Goal: Information Seeking & Learning: Learn about a topic

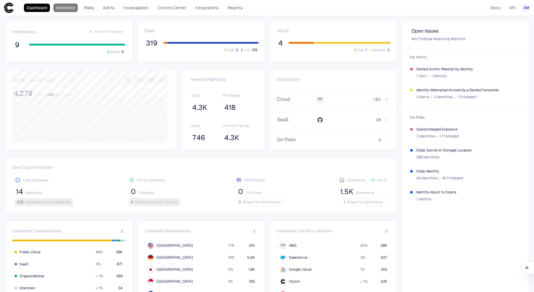
click at [71, 8] on link "Inventory" at bounding box center [66, 8] width 24 height 8
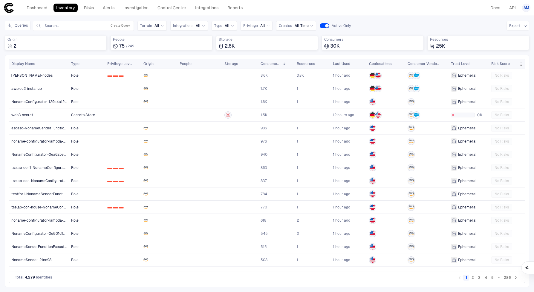
click at [70, 65] on div "Type" at bounding box center [87, 64] width 36 height 10
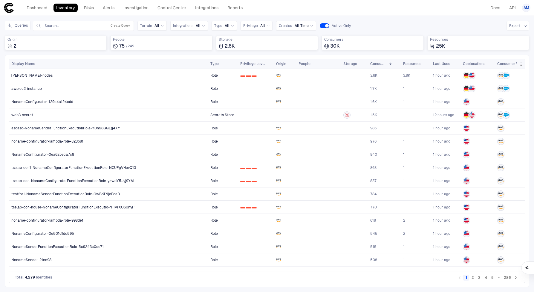
drag, startPoint x: 68, startPoint y: 62, endPoint x: 208, endPoint y: 65, distance: 139.4
click at [208, 65] on div at bounding box center [208, 64] width 2 height 10
click at [122, 40] on span "People" at bounding box center [161, 39] width 97 height 5
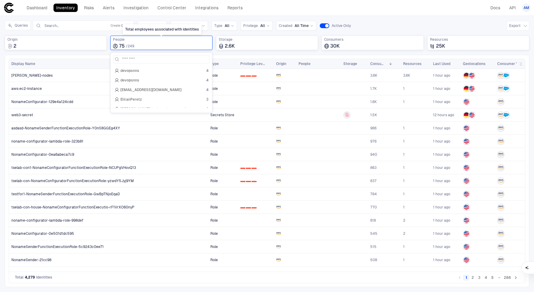
click at [152, 44] on div "75 / 249" at bounding box center [161, 46] width 97 height 6
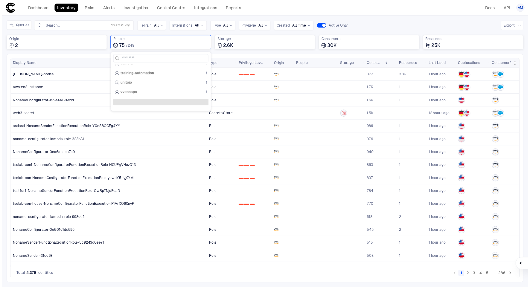
scroll to position [676, 0]
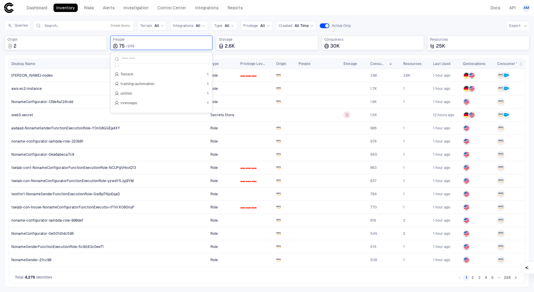
click at [59, 54] on div "Queries Search... Create Query Terrain All Integrations All Type All Privilege …" at bounding box center [267, 38] width 525 height 34
click at [51, 69] on div "[PERSON_NAME]-nodes" at bounding box center [108, 75] width 199 height 13
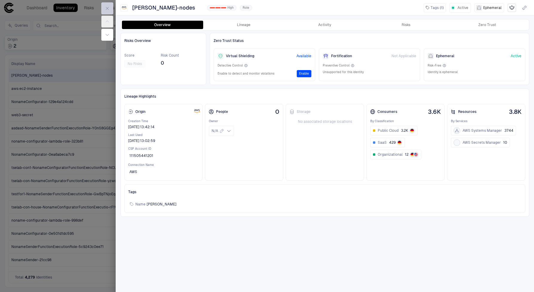
click at [106, 10] on icon "button" at bounding box center [107, 8] width 5 height 5
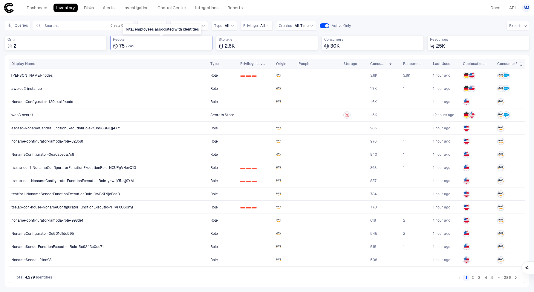
click at [126, 43] on div "75 / 249" at bounding box center [161, 46] width 97 height 6
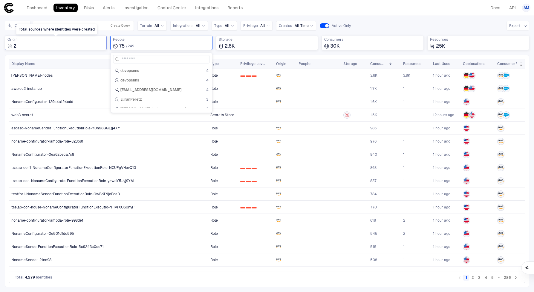
click at [34, 48] on div "2" at bounding box center [55, 46] width 97 height 6
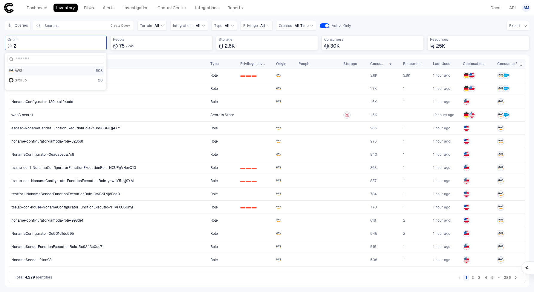
click at [25, 71] on div "AWS 1603" at bounding box center [56, 70] width 94 height 5
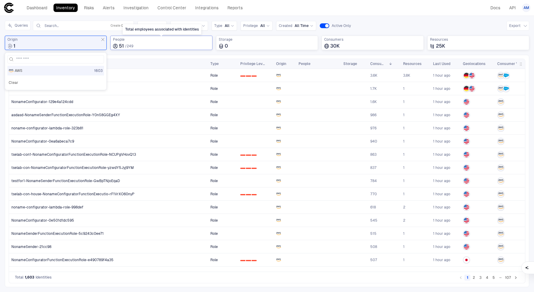
click at [138, 45] on div "51 / 249" at bounding box center [161, 46] width 97 height 6
click at [140, 41] on span "People" at bounding box center [161, 39] width 97 height 5
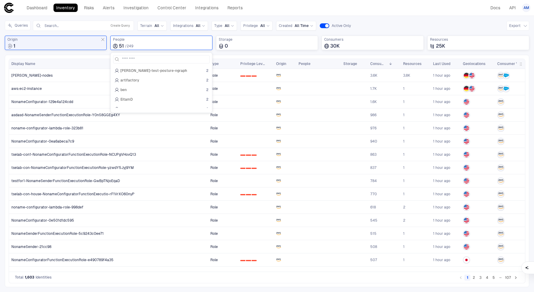
click at [33, 277] on span "1,603" at bounding box center [30, 276] width 10 height 5
click at [114, 39] on span "People" at bounding box center [161, 39] width 97 height 5
click at [133, 59] on input at bounding box center [165, 59] width 86 height 8
type input "*"
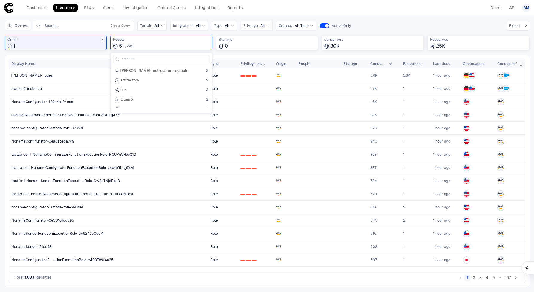
click at [104, 16] on header "Dashboard Inventory Risks Alerts Investigation Control Center Integrations Repo…" at bounding box center [267, 8] width 534 height 16
click at [37, 6] on link "Dashboard" at bounding box center [37, 8] width 26 height 8
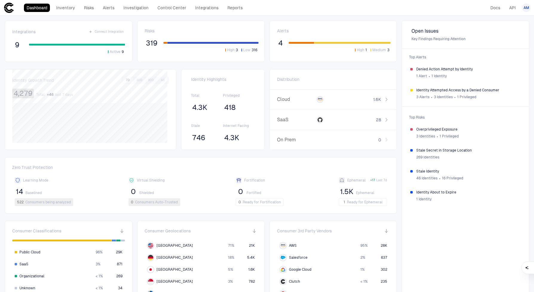
click at [26, 93] on span "4,279" at bounding box center [22, 93] width 19 height 9
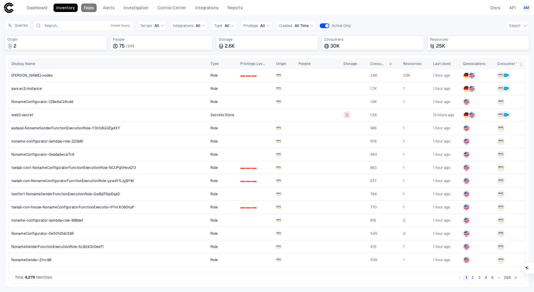
click at [89, 6] on link "Risks" at bounding box center [88, 8] width 15 height 8
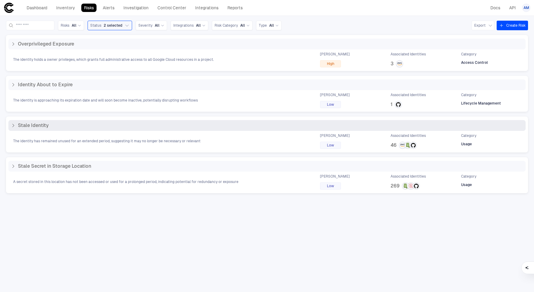
click at [394, 130] on div "Stale Identity" at bounding box center [267, 125] width 518 height 11
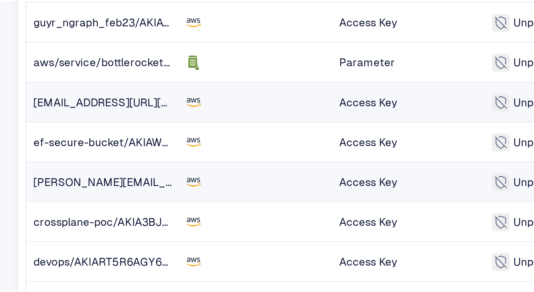
scroll to position [50, 0]
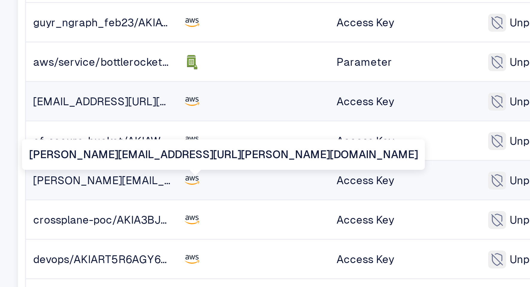
click at [46, 184] on span "[PERSON_NAME][EMAIL_ADDRESS][URL][PERSON_NAME][DOMAIN_NAME]" at bounding box center [75, 186] width 129 height 4
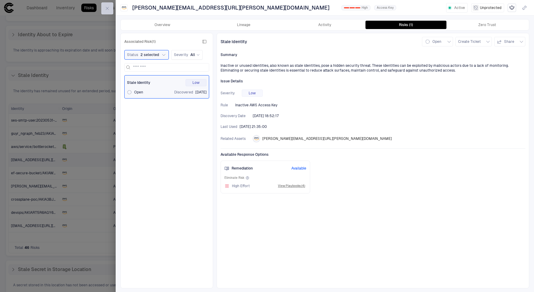
click at [111, 3] on button "button" at bounding box center [107, 8] width 12 height 12
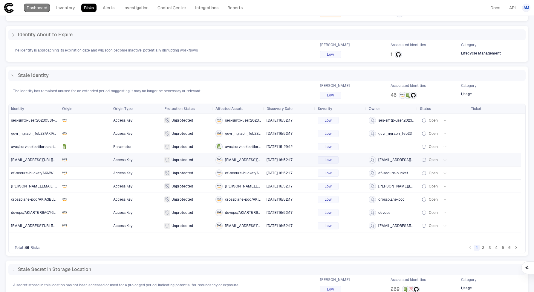
click at [35, 8] on link "Dashboard" at bounding box center [37, 8] width 26 height 8
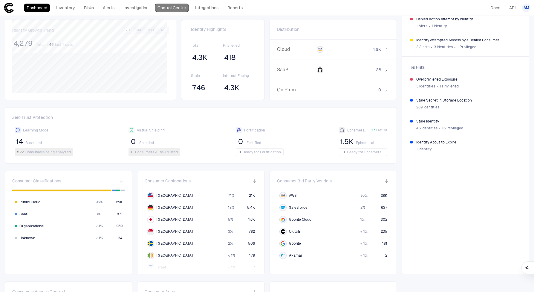
click at [186, 7] on link "Control Center" at bounding box center [172, 8] width 34 height 8
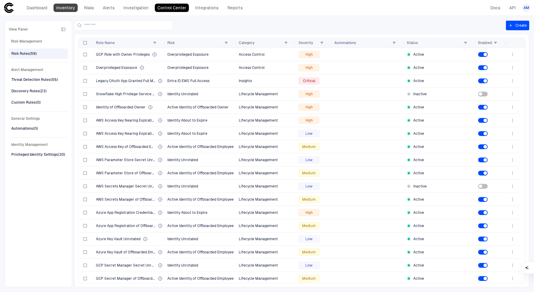
click at [64, 8] on link "Inventory" at bounding box center [66, 8] width 24 height 8
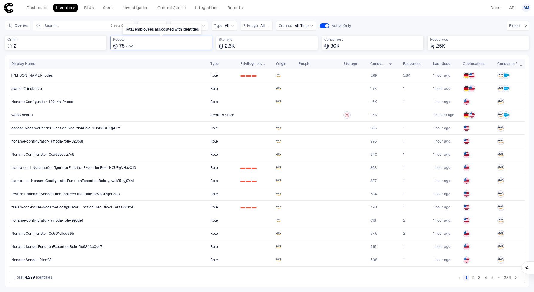
click at [120, 38] on span "People" at bounding box center [161, 39] width 97 height 5
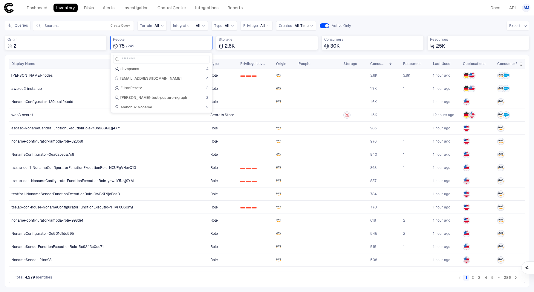
scroll to position [19, 0]
click at [132, 98] on span "AmnonBZ Noname" at bounding box center [136, 99] width 32 height 5
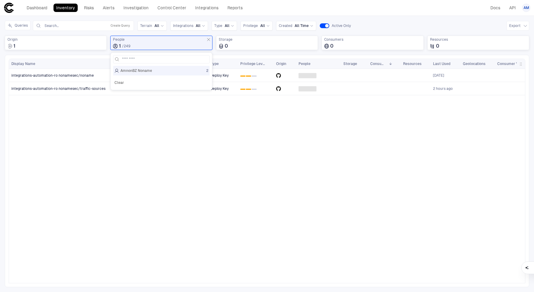
scroll to position [0, 0]
click at [148, 44] on div "1 / 249" at bounding box center [161, 46] width 97 height 6
click at [119, 42] on div "People 1 / 249" at bounding box center [161, 43] width 97 height 12
click at [114, 81] on button "Clear" at bounding box center [119, 83] width 12 height 10
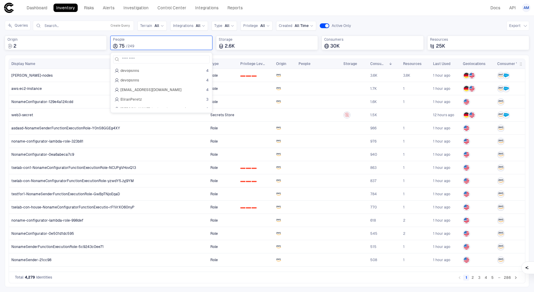
click at [201, 19] on div "Inventory Navigator Discovery AD Service Accounts Access from Non-Org Addresses…" at bounding box center [267, 154] width 534 height 276
click at [311, 64] on div "People" at bounding box center [316, 63] width 34 height 7
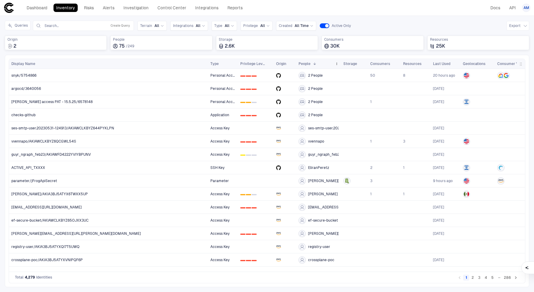
click at [315, 64] on span at bounding box center [315, 64] width 4 height 4
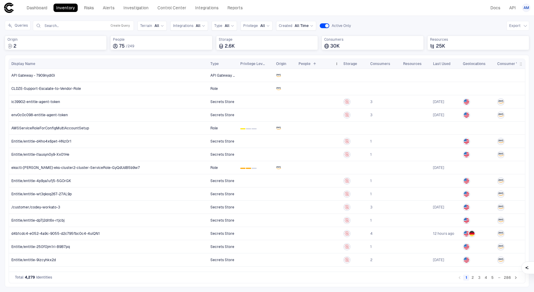
click at [315, 64] on span at bounding box center [315, 64] width 4 height 4
click at [304, 62] on span "People" at bounding box center [305, 63] width 12 height 5
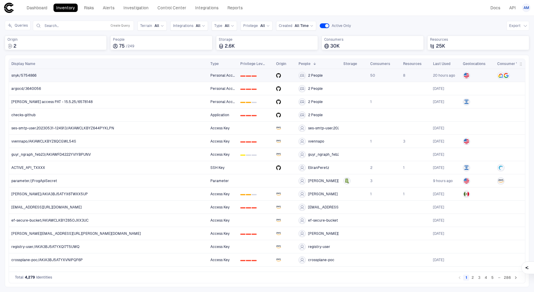
click at [25, 76] on span "snyk/5754866" at bounding box center [23, 75] width 25 height 5
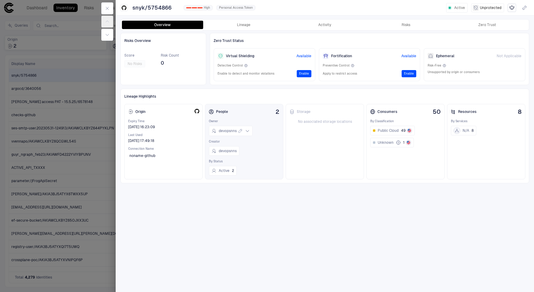
click at [231, 111] on div "People 2" at bounding box center [244, 112] width 71 height 8
click at [247, 132] on icon at bounding box center [247, 130] width 5 height 5
click at [85, 81] on div at bounding box center [267, 146] width 534 height 292
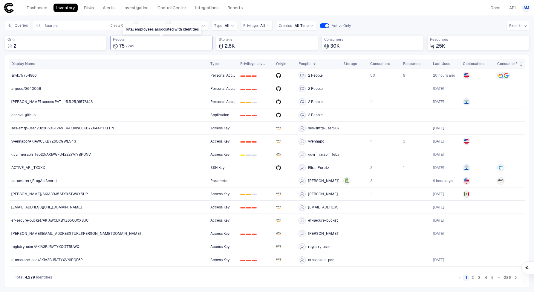
click at [119, 42] on div "People 75 / 249" at bounding box center [161, 43] width 97 height 12
click at [131, 80] on span "devopsnns" at bounding box center [129, 80] width 19 height 5
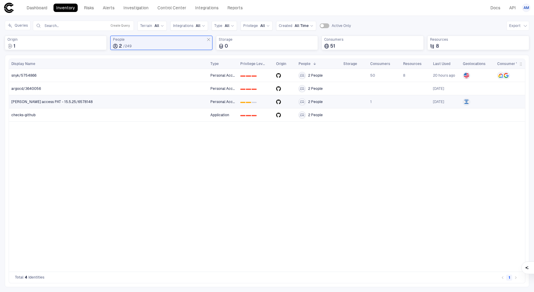
click at [50, 103] on span "[PERSON_NAME] access PAT - 15.5.25/6578148" at bounding box center [51, 101] width 81 height 5
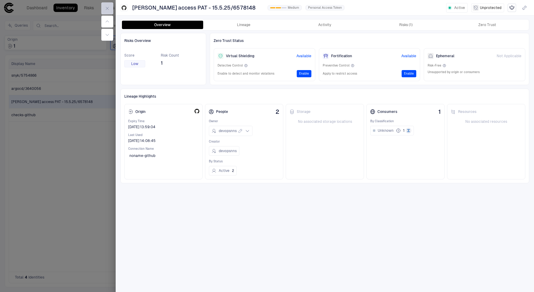
click at [110, 7] on button "button" at bounding box center [107, 8] width 12 height 12
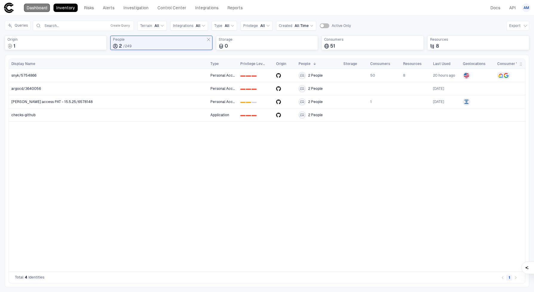
click at [46, 10] on link "Dashboard" at bounding box center [37, 8] width 26 height 8
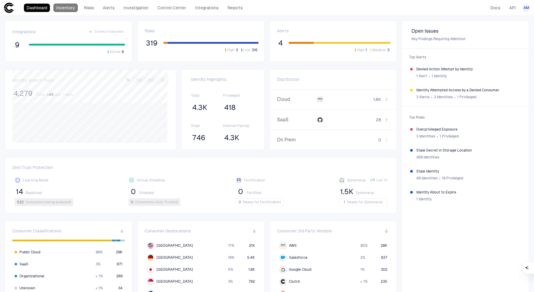
click at [76, 10] on link "Inventory" at bounding box center [66, 8] width 24 height 8
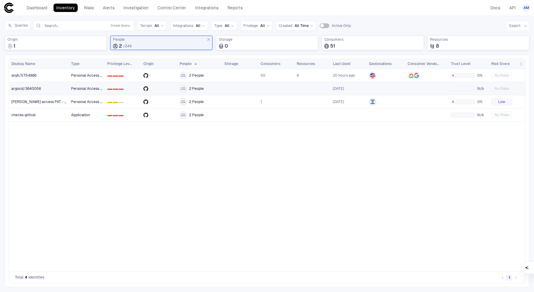
click at [32, 87] on span "argocd/3640056" at bounding box center [26, 88] width 30 height 5
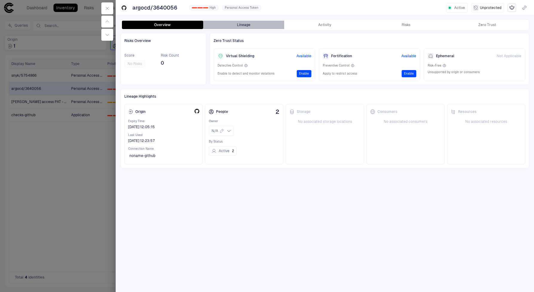
click at [266, 27] on button "Lineage" at bounding box center [243, 25] width 81 height 8
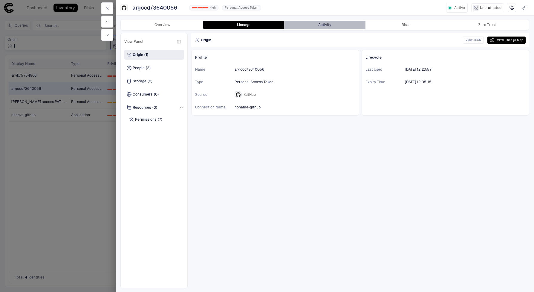
click at [339, 28] on button "Activity" at bounding box center [324, 25] width 81 height 8
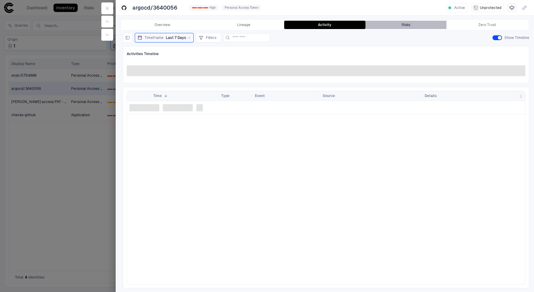
click at [434, 26] on button "Risks" at bounding box center [406, 25] width 81 height 8
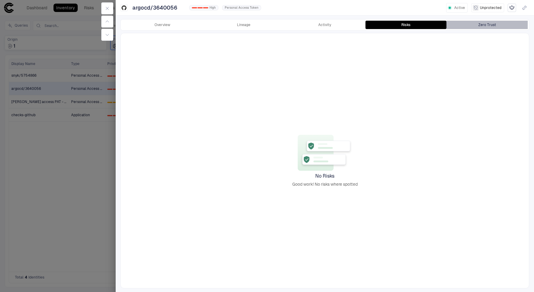
click at [490, 27] on div "Zero Trust" at bounding box center [488, 24] width 18 height 5
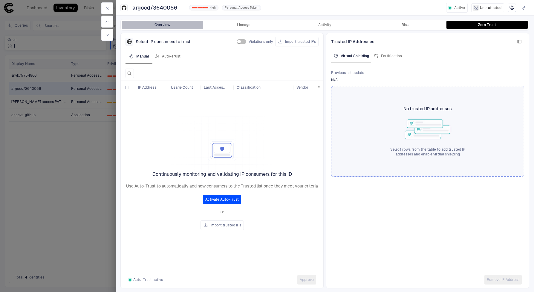
click at [162, 23] on button "Overview" at bounding box center [162, 25] width 81 height 8
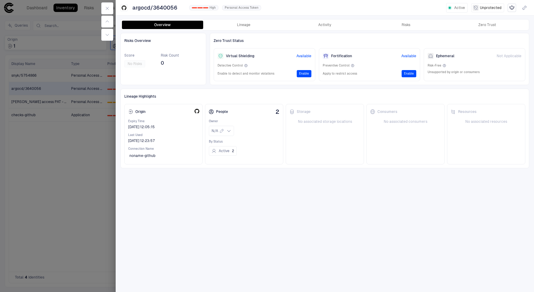
click at [82, 131] on div at bounding box center [267, 146] width 534 height 292
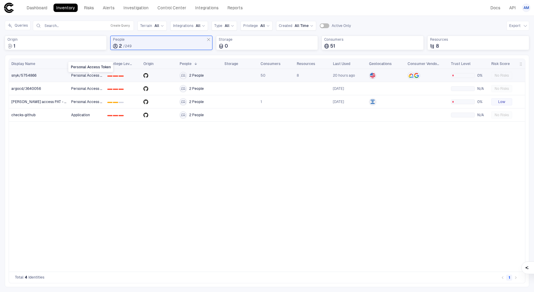
click at [85, 77] on span "Personal Access Token" at bounding box center [90, 75] width 39 height 4
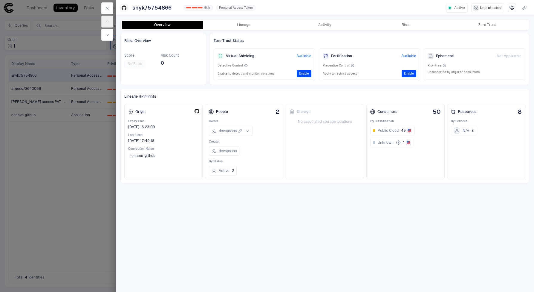
click at [36, 95] on div at bounding box center [267, 146] width 534 height 292
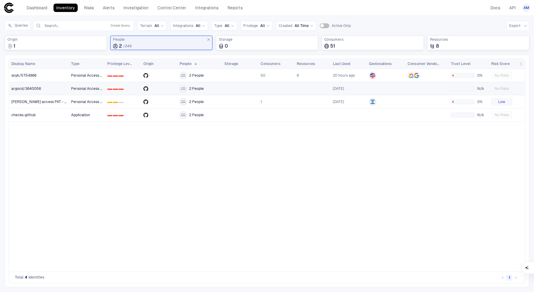
click at [36, 91] on div "argocd/3640056" at bounding box center [38, 88] width 55 height 12
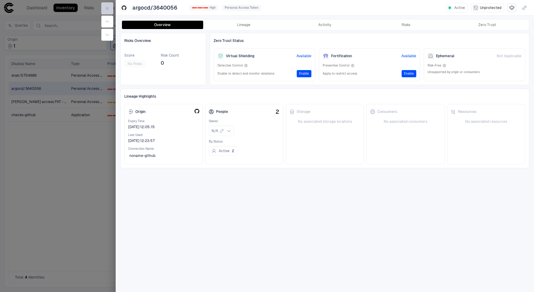
click at [107, 9] on icon "button" at bounding box center [107, 8] width 3 height 3
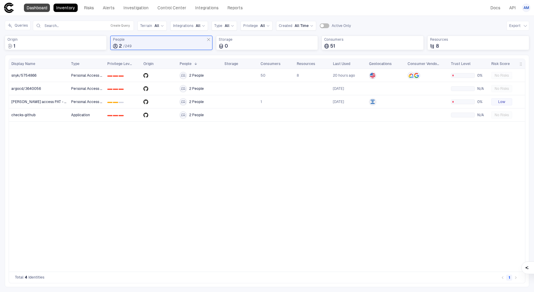
click at [30, 11] on link "Dashboard" at bounding box center [37, 8] width 26 height 8
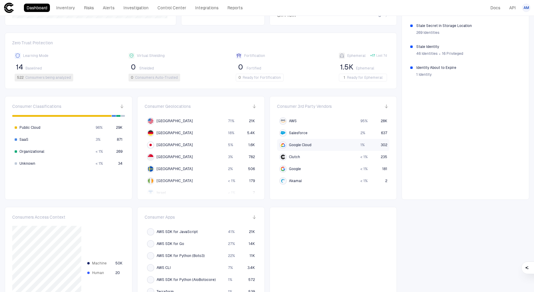
scroll to position [148, 0]
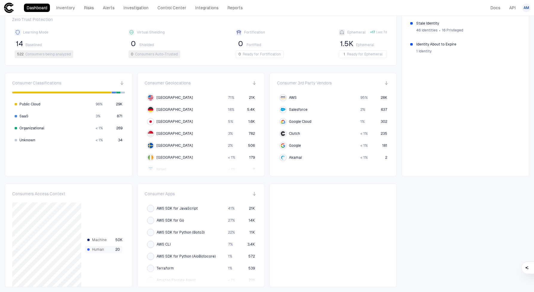
click at [100, 249] on span "Human" at bounding box center [102, 249] width 21 height 5
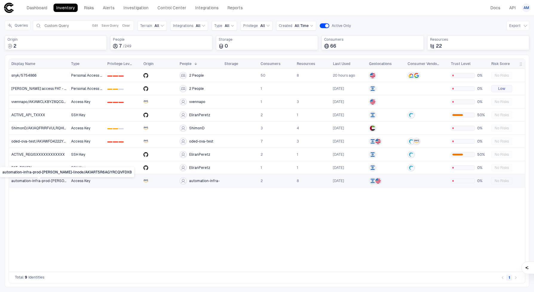
click at [49, 179] on span "automation-infra-prod-[PERSON_NAME]-linode/AKIART5R6AGYRCQVFDXB" at bounding box center [38, 180] width 55 height 5
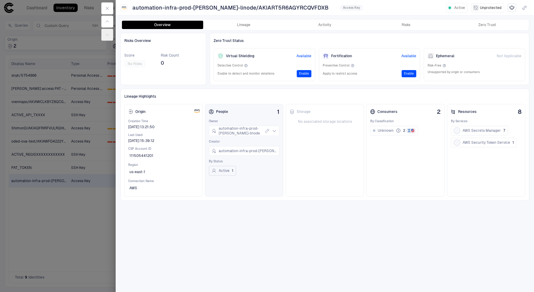
click at [228, 169] on button "Active 1" at bounding box center [222, 171] width 27 height 10
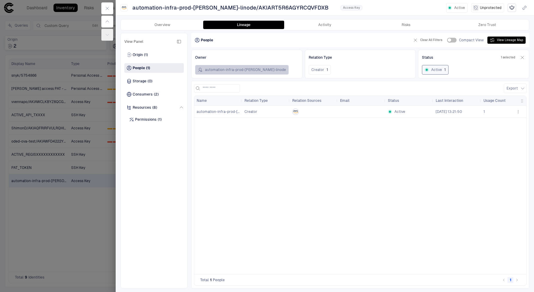
click at [254, 68] on button "automation-infra-prod-[PERSON_NAME]-linode" at bounding box center [242, 70] width 94 height 10
click at [142, 67] on span "People" at bounding box center [139, 67] width 12 height 5
click at [144, 81] on span "Storage" at bounding box center [140, 81] width 14 height 5
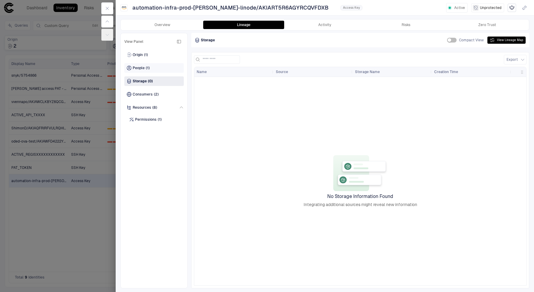
click at [145, 67] on div "People (1)" at bounding box center [138, 67] width 23 height 5
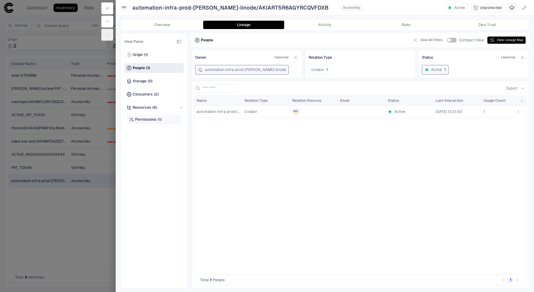
click at [144, 119] on span "Permissions" at bounding box center [146, 119] width 22 height 5
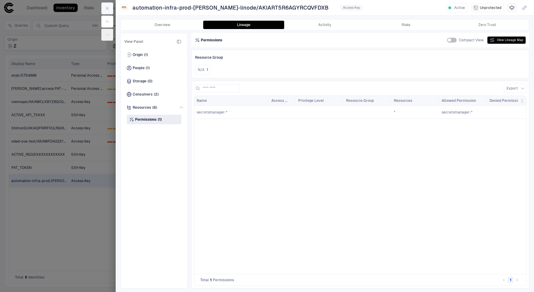
click at [108, 7] on icon "button" at bounding box center [107, 8] width 5 height 5
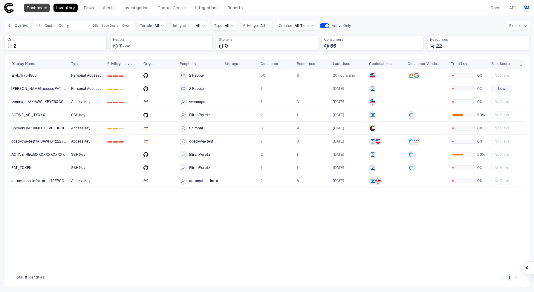
click at [39, 9] on link "Dashboard" at bounding box center [37, 8] width 26 height 8
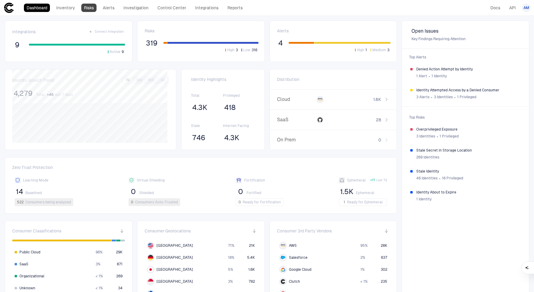
click at [91, 7] on link "Risks" at bounding box center [88, 8] width 15 height 8
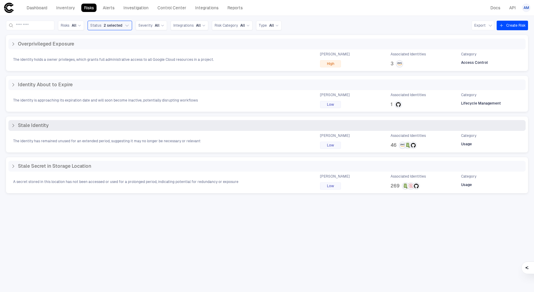
click at [186, 129] on div "Stale Identity" at bounding box center [267, 125] width 518 height 11
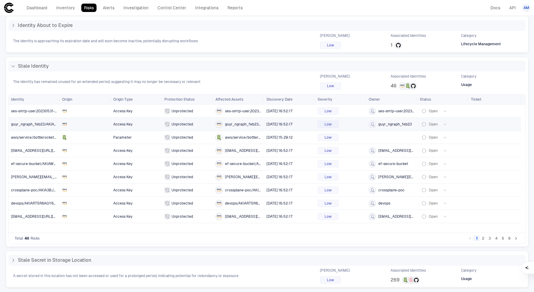
scroll to position [58, 0]
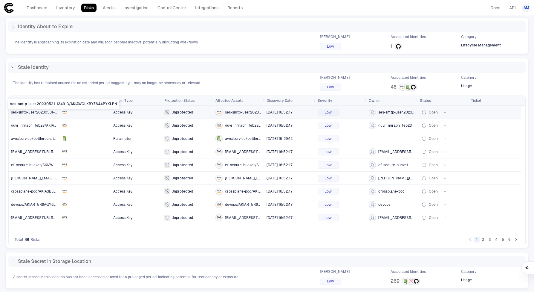
click at [40, 110] on span "ses-smtp-user.20230531-124913/AKIAWCLKBYZ644PYKLPN" at bounding box center [62, 112] width 103 height 4
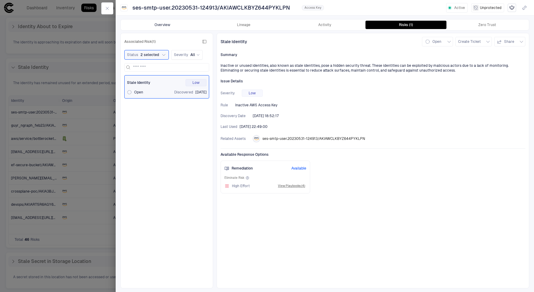
click at [177, 25] on button "Overview" at bounding box center [162, 25] width 81 height 8
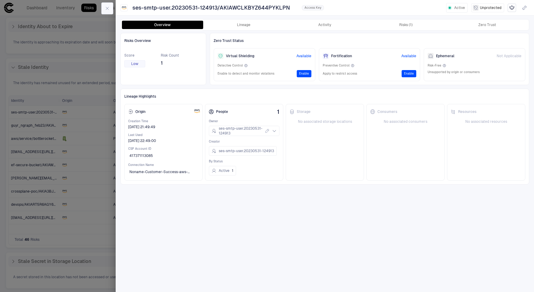
click at [109, 9] on icon "button" at bounding box center [107, 8] width 5 height 5
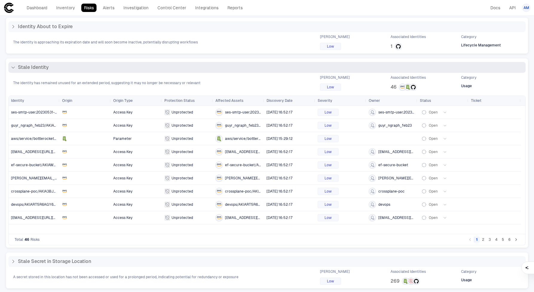
click at [13, 66] on icon at bounding box center [13, 67] width 5 height 5
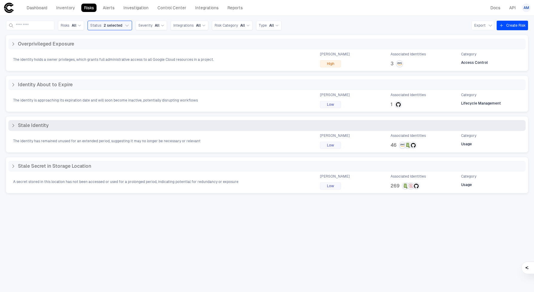
click at [14, 126] on icon at bounding box center [13, 125] width 5 height 5
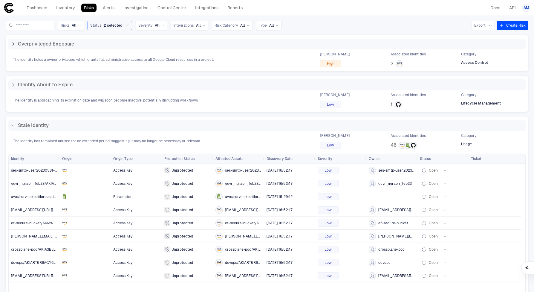
scroll to position [59, 0]
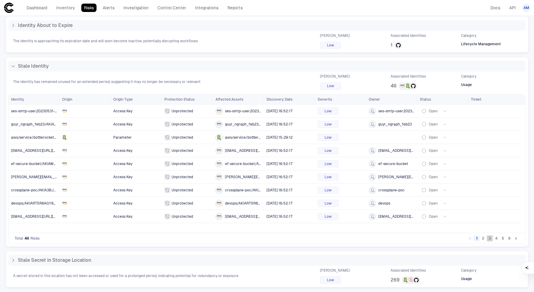
click at [487, 238] on button "3" at bounding box center [490, 238] width 6 height 6
click at [493, 238] on li "4" at bounding box center [496, 237] width 7 height 7
click at [389, 110] on span "Tomerk" at bounding box center [385, 111] width 13 height 5
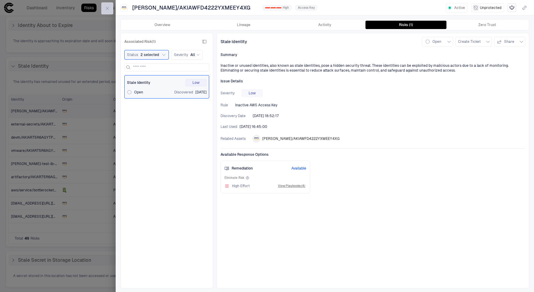
click at [105, 8] on icon "button" at bounding box center [107, 8] width 5 height 5
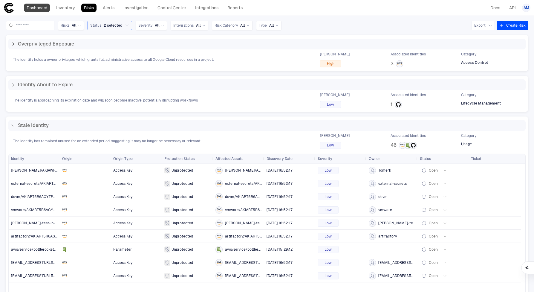
click at [43, 8] on link "Dashboard" at bounding box center [37, 8] width 26 height 8
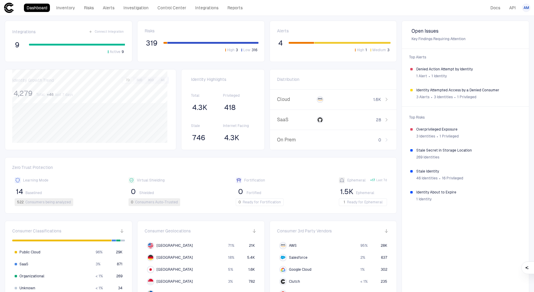
click at [222, 80] on span "Identity Highlights" at bounding box center [223, 79] width 64 height 5
click at [240, 146] on div "Identity Highlights Total 4.3K Privileged 418 Stale 746 Internet Facing 4.3K" at bounding box center [222, 109] width 83 height 81
click at [224, 105] on span "418" at bounding box center [229, 107] width 11 height 9
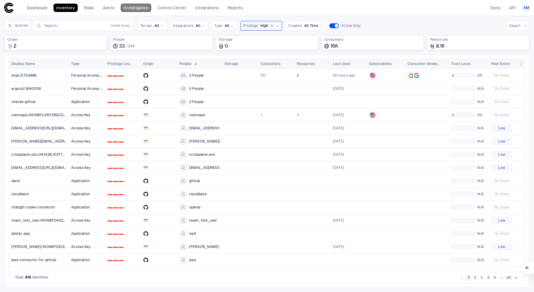
click at [145, 7] on link "Investigation" at bounding box center [136, 8] width 30 height 8
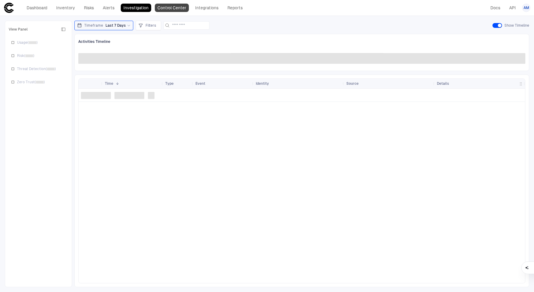
click at [179, 12] on link "Control Center" at bounding box center [172, 8] width 34 height 8
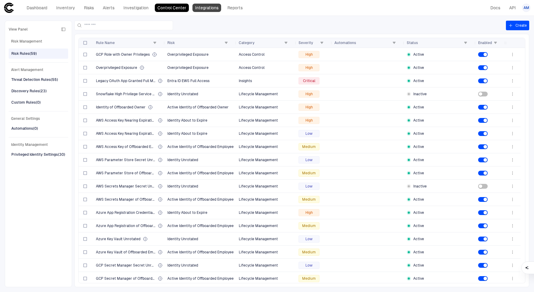
click at [204, 10] on link "Integrations" at bounding box center [207, 8] width 29 height 8
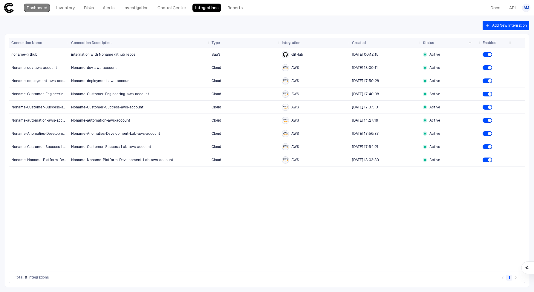
click at [33, 9] on link "Dashboard" at bounding box center [37, 8] width 26 height 8
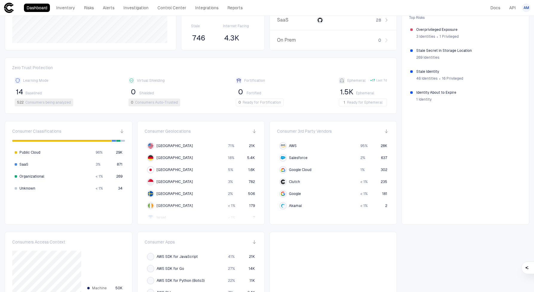
scroll to position [141, 0]
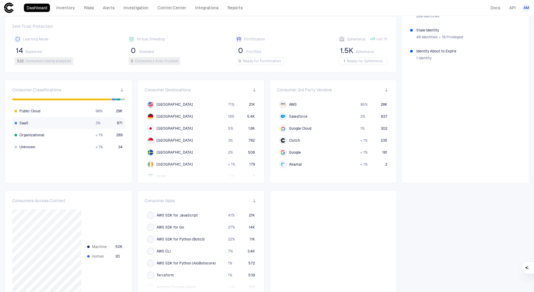
click at [25, 122] on span "SaaS" at bounding box center [23, 122] width 9 height 5
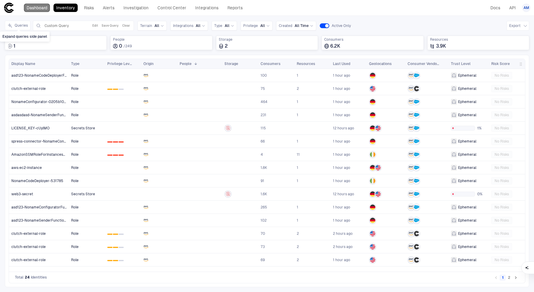
click at [35, 6] on link "Dashboard" at bounding box center [37, 8] width 26 height 8
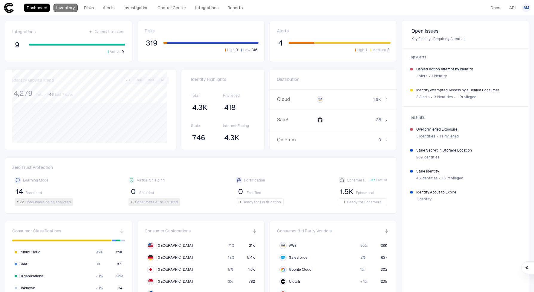
click at [65, 11] on link "Inventory" at bounding box center [66, 8] width 24 height 8
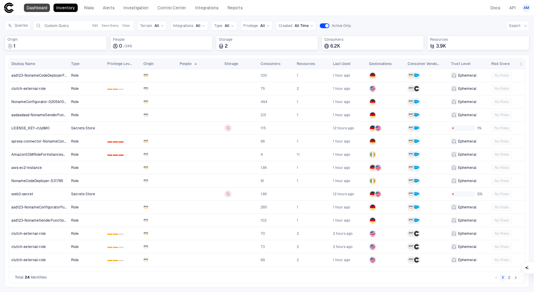
click at [39, 6] on link "Dashboard" at bounding box center [37, 8] width 26 height 8
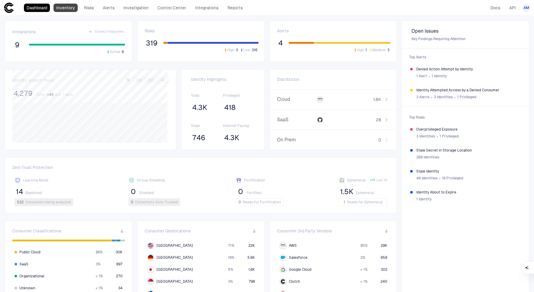
click at [67, 8] on link "Inventory" at bounding box center [66, 8] width 24 height 8
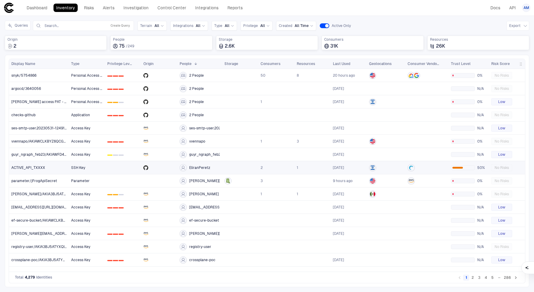
click at [210, 168] on div "EliranPeretz" at bounding box center [200, 167] width 40 height 7
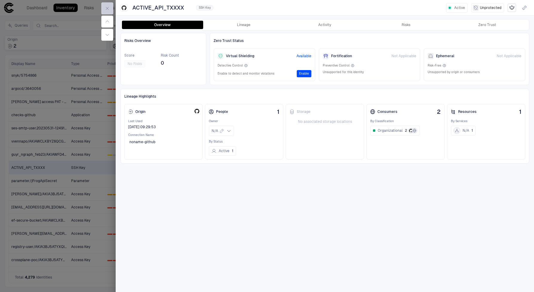
click at [105, 6] on icon "button" at bounding box center [107, 8] width 5 height 5
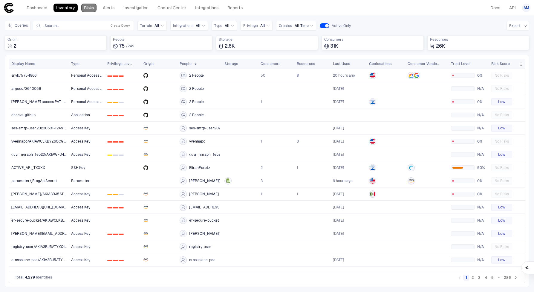
click at [82, 7] on link "Risks" at bounding box center [88, 8] width 15 height 8
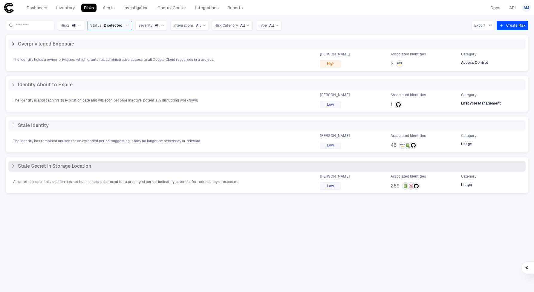
click at [82, 169] on span "Stale Secret in Storage Location" at bounding box center [54, 166] width 73 height 6
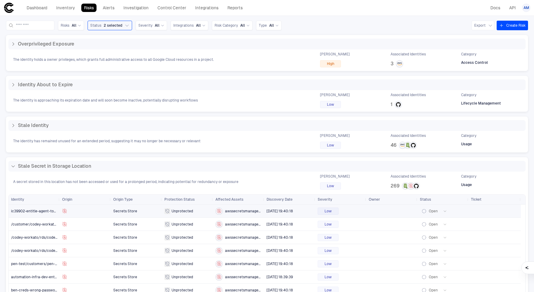
click at [190, 211] on span "Unprotected" at bounding box center [183, 210] width 22 height 5
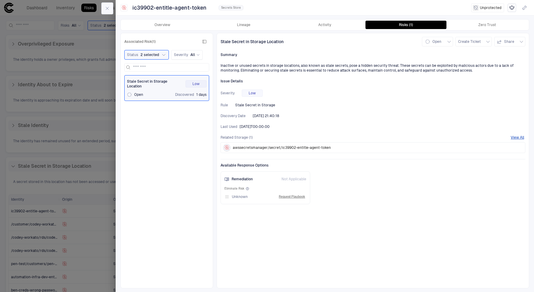
click at [103, 10] on button "button" at bounding box center [107, 8] width 12 height 12
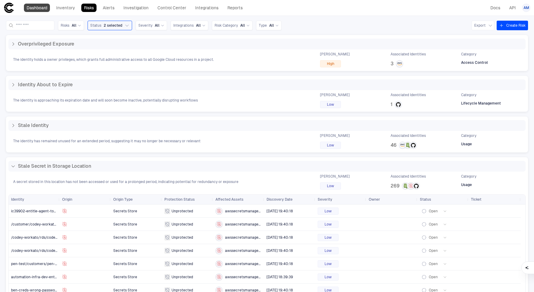
click at [42, 10] on link "Dashboard" at bounding box center [37, 8] width 26 height 8
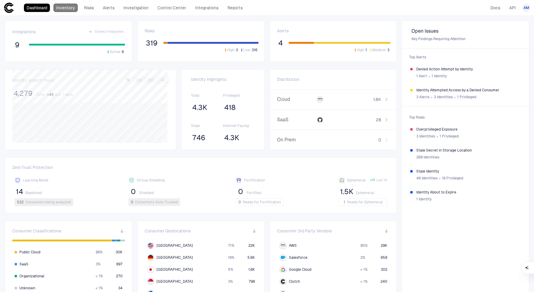
click at [64, 8] on link "Inventory" at bounding box center [66, 8] width 24 height 8
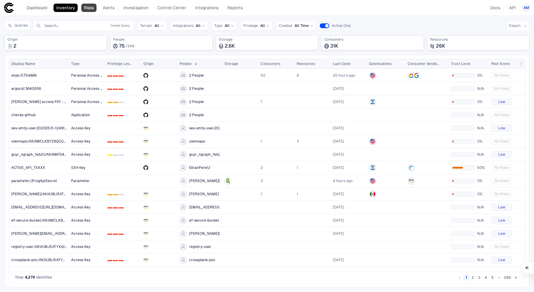
click at [92, 7] on link "Risks" at bounding box center [88, 8] width 15 height 8
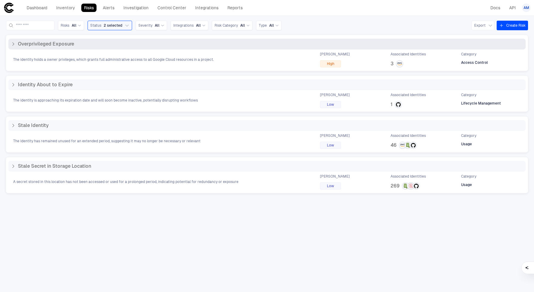
click at [182, 66] on div "The identity holds a owner privileges, which grants full administrative access …" at bounding box center [267, 60] width 518 height 16
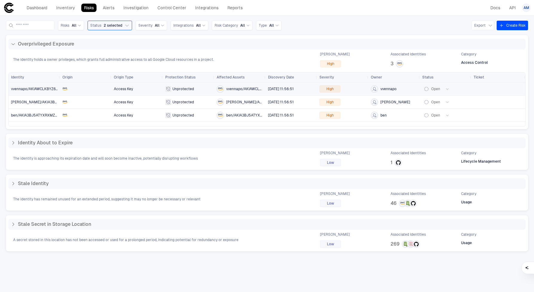
click at [447, 89] on icon "button" at bounding box center [448, 89] width 4 height 4
click at [131, 131] on div at bounding box center [267, 146] width 534 height 292
click at [32, 86] on span "vvennapo/AKIAWCLKBYZ6QCGWL54S" at bounding box center [34, 89] width 47 height 12
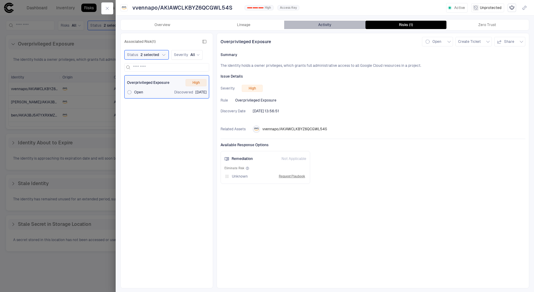
click at [327, 27] on button "Activity" at bounding box center [324, 25] width 81 height 8
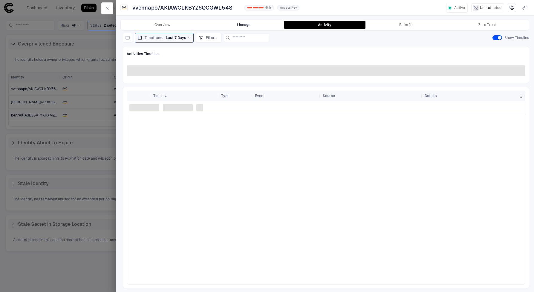
click at [258, 23] on button "Lineage" at bounding box center [243, 25] width 81 height 8
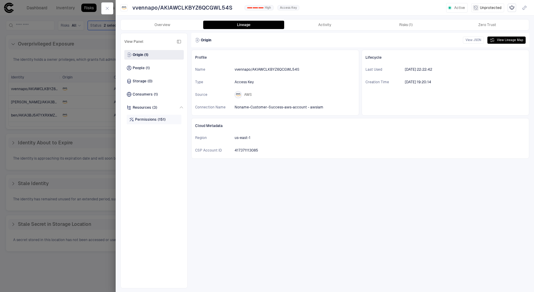
click at [152, 115] on div "Permissions (151)" at bounding box center [154, 120] width 55 height 10
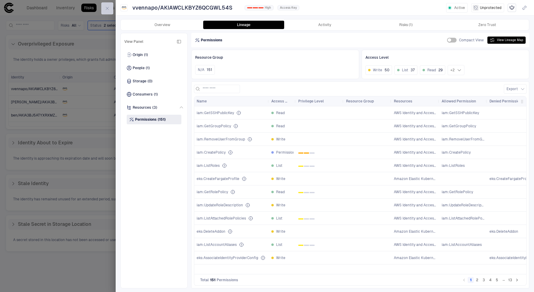
click at [106, 7] on icon "button" at bounding box center [107, 8] width 5 height 5
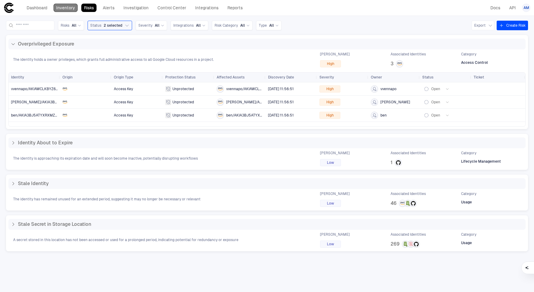
click at [63, 6] on link "Inventory" at bounding box center [66, 8] width 24 height 8
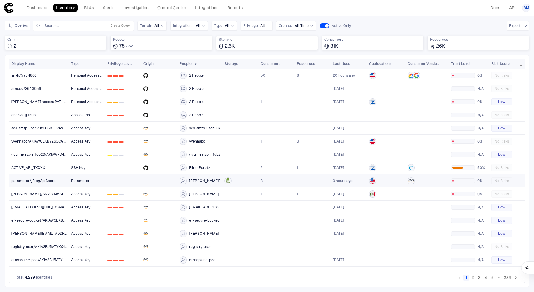
click at [207, 179] on span "[PERSON_NAME][EMAIL_ADDRESS][DOMAIN_NAME]" at bounding box center [234, 180] width 91 height 5
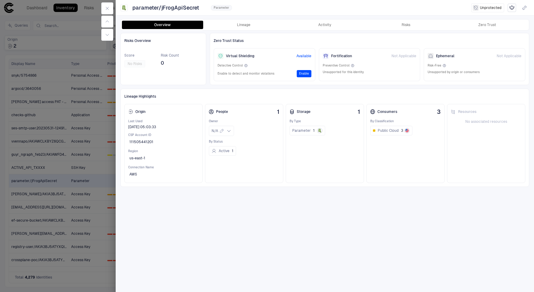
click at [257, 80] on div "Virtual Shielding Available Detective Control Enable to detect and monitor viol…" at bounding box center [265, 64] width 102 height 33
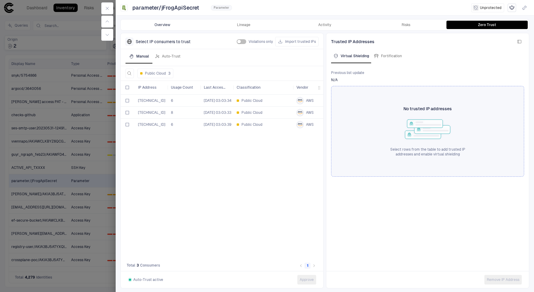
click at [178, 28] on button "Overview" at bounding box center [162, 25] width 81 height 8
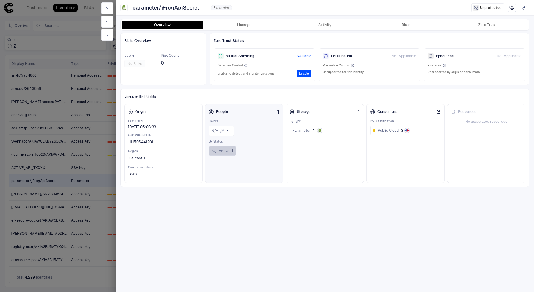
click at [226, 149] on button "Active 1" at bounding box center [222, 151] width 27 height 10
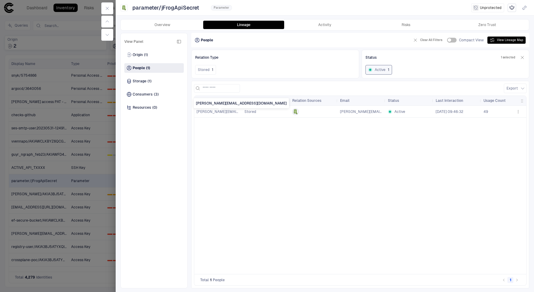
click at [227, 112] on span "[PERSON_NAME][EMAIL_ADDRESS][DOMAIN_NAME]" at bounding box center [242, 111] width 91 height 4
click at [210, 111] on span "[PERSON_NAME][EMAIL_ADDRESS][DOMAIN_NAME]" at bounding box center [242, 111] width 91 height 4
click at [375, 111] on span "[PERSON_NAME][EMAIL_ADDRESS][DOMAIN_NAME]" at bounding box center [385, 111] width 91 height 4
click at [341, 132] on div "alexn@nonamesecurity.com Stored alexn@nonamesecurity.com Active 9/12/2023 09:46…" at bounding box center [352, 188] width 317 height 164
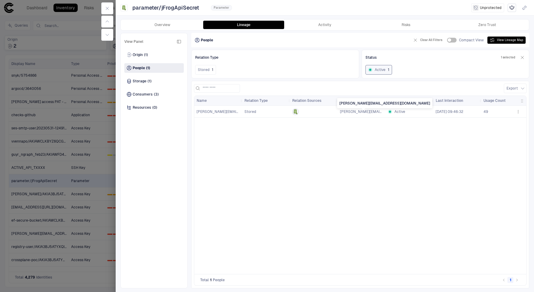
click at [350, 110] on span "[PERSON_NAME][EMAIL_ADDRESS][DOMAIN_NAME]" at bounding box center [385, 111] width 91 height 4
click at [343, 116] on span "[PERSON_NAME][EMAIL_ADDRESS][DOMAIN_NAME]" at bounding box center [361, 112] width 43 height 12
click at [348, 111] on span "[PERSON_NAME][EMAIL_ADDRESS][DOMAIN_NAME]" at bounding box center [385, 111] width 91 height 4
click at [367, 180] on div "alexn@nonamesecurity.com Stored alexn@nonamesecurity.com Active 9/12/2023 09:46…" at bounding box center [352, 188] width 317 height 164
click at [345, 111] on span "[PERSON_NAME][EMAIL_ADDRESS][DOMAIN_NAME]" at bounding box center [385, 111] width 91 height 4
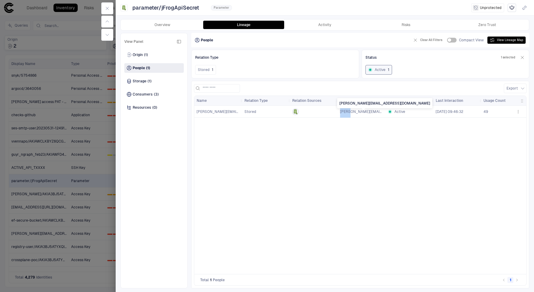
click at [345, 111] on span "[PERSON_NAME][EMAIL_ADDRESS][DOMAIN_NAME]" at bounding box center [385, 111] width 91 height 4
click at [297, 163] on div "alexn@nonamesecurity.com Stored alexn@nonamesecurity.com Active 9/12/2023 09:46…" at bounding box center [352, 188] width 317 height 164
click at [515, 85] on button "Export" at bounding box center [515, 88] width 23 height 10
click at [503, 99] on li "Export CSV" at bounding box center [507, 102] width 42 height 10
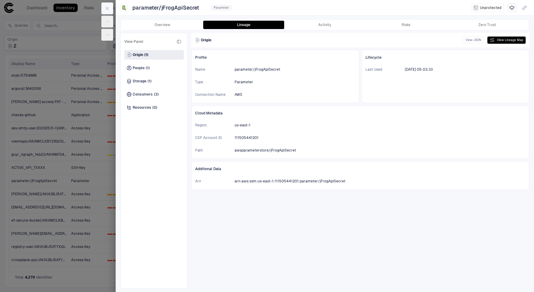
click at [108, 7] on icon "button" at bounding box center [107, 8] width 5 height 5
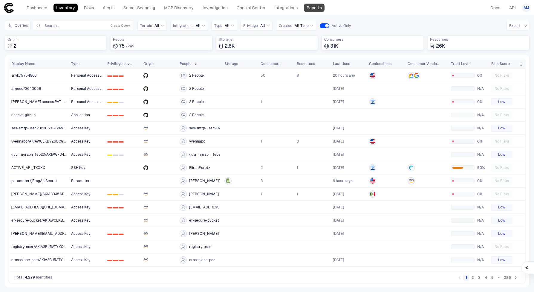
click at [312, 9] on link "Reports" at bounding box center [314, 8] width 21 height 8
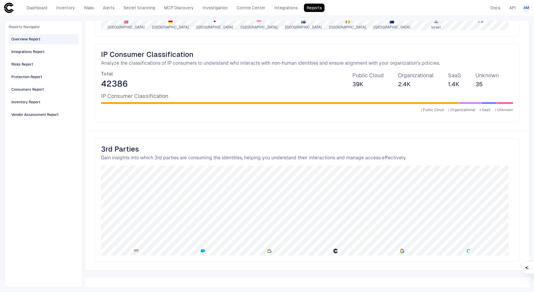
scroll to position [555, 0]
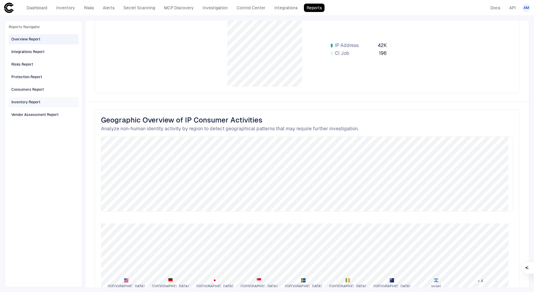
click at [30, 100] on div "Inventory Report" at bounding box center [25, 101] width 29 height 5
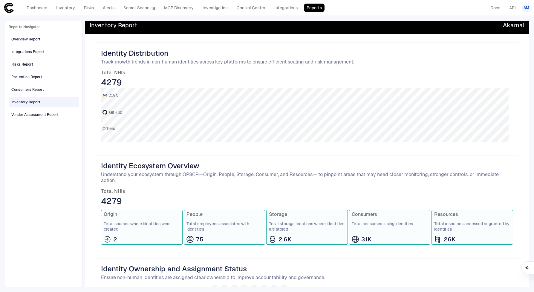
click at [228, 229] on span "Total employees associated with identities" at bounding box center [225, 226] width 76 height 11
click at [228, 222] on span "Total employees associated with identities" at bounding box center [225, 226] width 76 height 11
click at [213, 222] on span "Total employees associated with identities" at bounding box center [225, 226] width 76 height 11
click at [197, 223] on span "Total employees associated with identities" at bounding box center [225, 226] width 76 height 11
click at [192, 241] on circle at bounding box center [190, 239] width 6 height 6
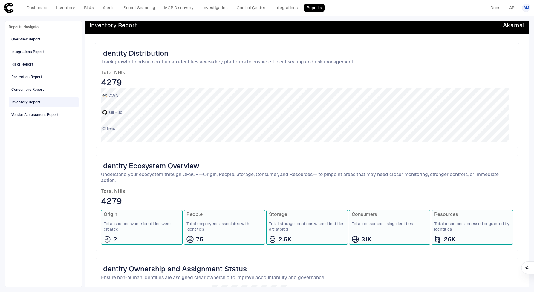
click at [191, 239] on icon at bounding box center [190, 238] width 7 height 7
click at [193, 238] on circle at bounding box center [190, 239] width 6 height 6
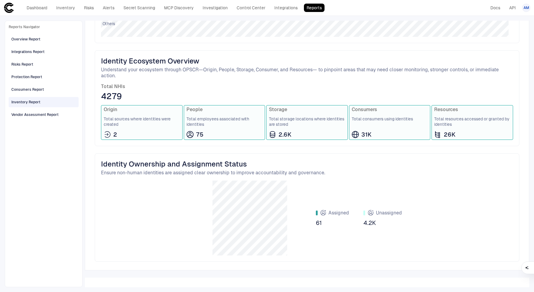
scroll to position [0, 0]
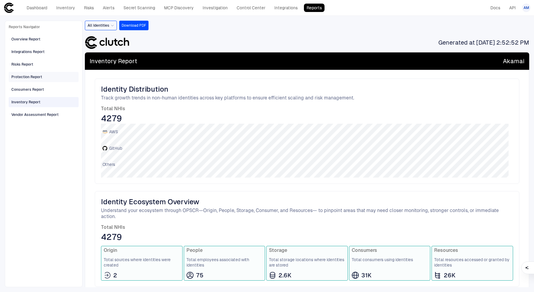
click at [27, 74] on div "Protection Report" at bounding box center [26, 76] width 31 height 5
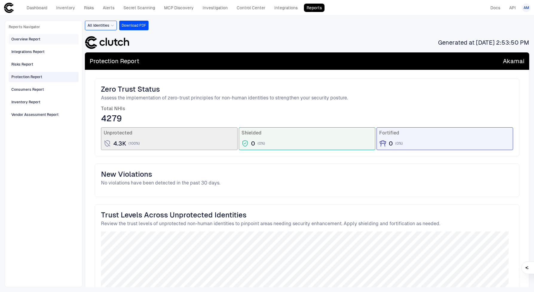
click at [31, 40] on div "Overview Report" at bounding box center [25, 38] width 29 height 5
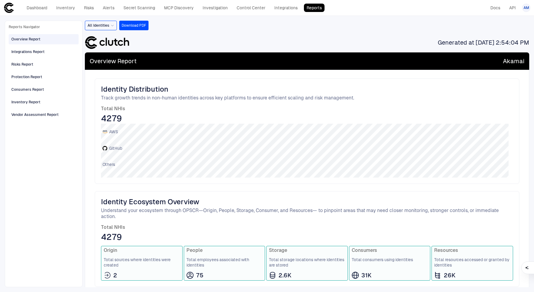
click at [105, 28] on div "All Identities" at bounding box center [101, 25] width 27 height 7
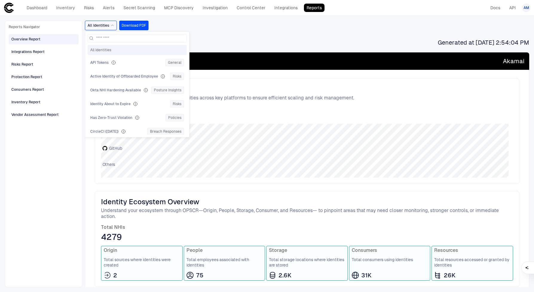
click at [107, 25] on span "All Identities" at bounding box center [99, 25] width 22 height 5
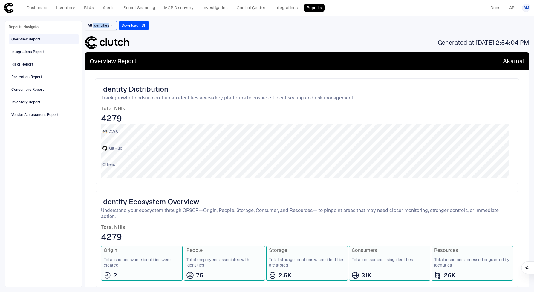
click at [107, 25] on span "All Identities" at bounding box center [99, 25] width 22 height 5
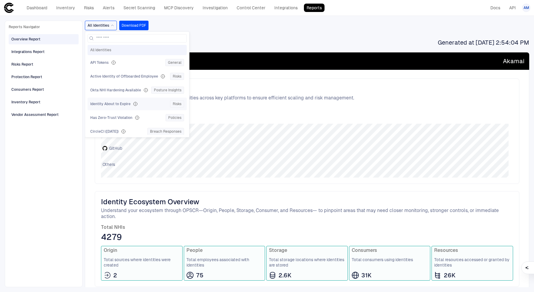
click at [121, 105] on span "Identity About to Expire" at bounding box center [110, 103] width 40 height 5
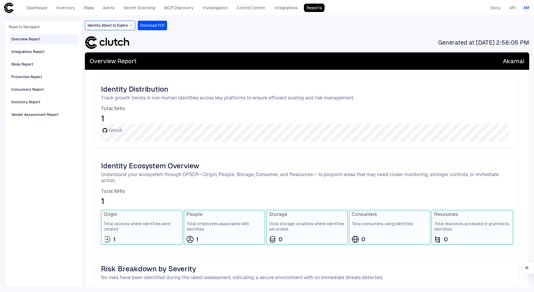
click at [111, 28] on div "Identity About to Expire" at bounding box center [110, 25] width 45 height 7
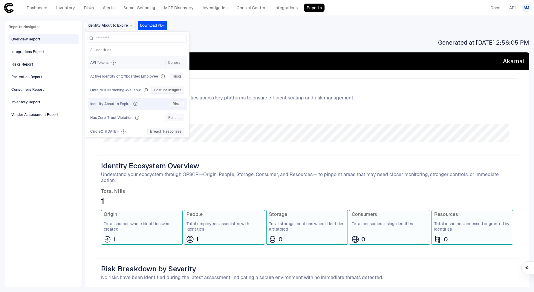
click at [103, 62] on span "API Tokens" at bounding box center [99, 62] width 19 height 5
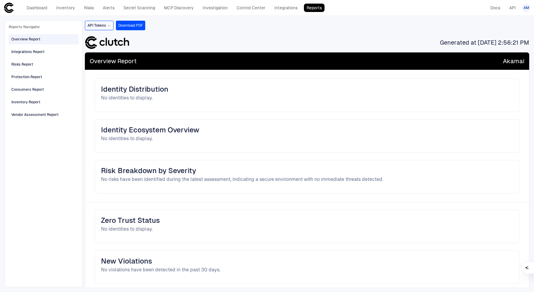
click at [104, 26] on span "API Tokens" at bounding box center [97, 25] width 19 height 5
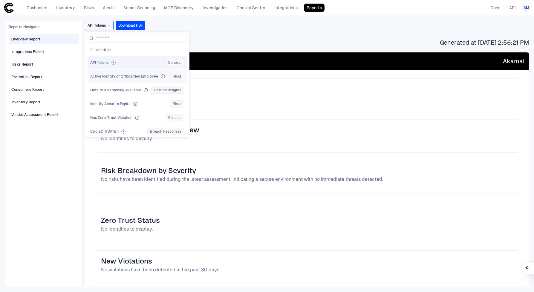
click at [119, 77] on span "Active Identity of Offboarded Employee" at bounding box center [124, 76] width 68 height 5
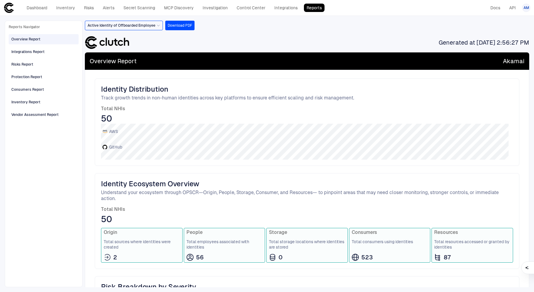
click at [116, 27] on span "Active Identity of Offboarded Employee" at bounding box center [122, 25] width 68 height 5
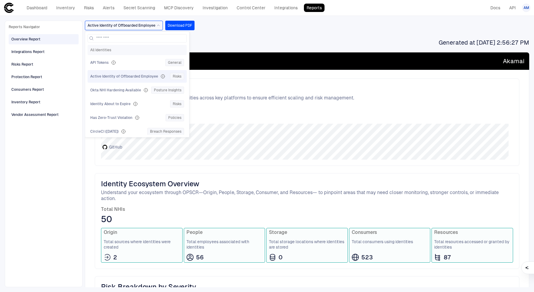
click at [106, 48] on span "All Identities" at bounding box center [137, 50] width 94 height 5
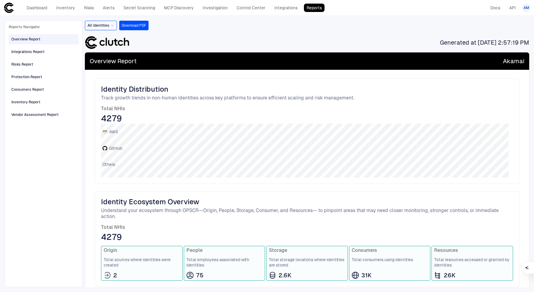
click at [100, 28] on div "All Identities" at bounding box center [101, 25] width 27 height 7
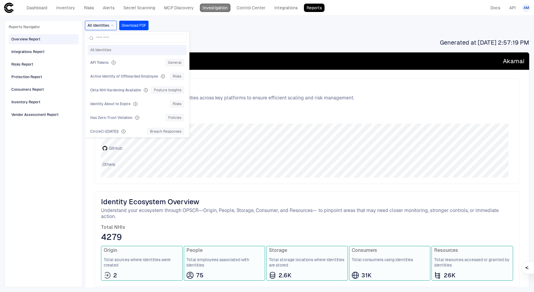
click at [219, 6] on link "Investigation" at bounding box center [215, 8] width 30 height 8
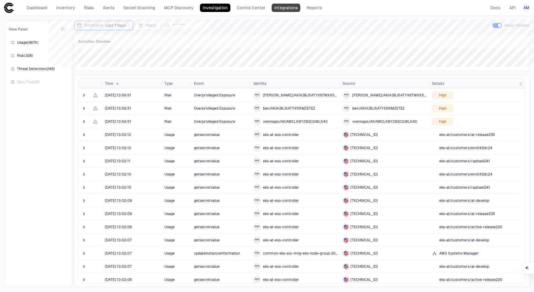
click at [277, 7] on link "Integrations" at bounding box center [286, 8] width 29 height 8
